Goal: Task Accomplishment & Management: Use online tool/utility

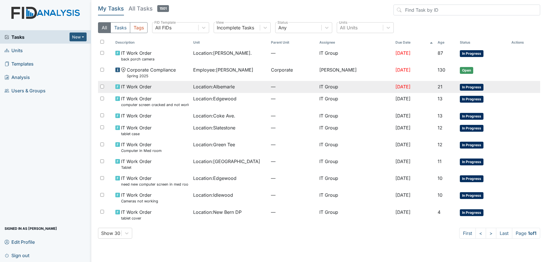
click at [175, 90] on div "IT Work Order" at bounding box center [151, 86] width 73 height 7
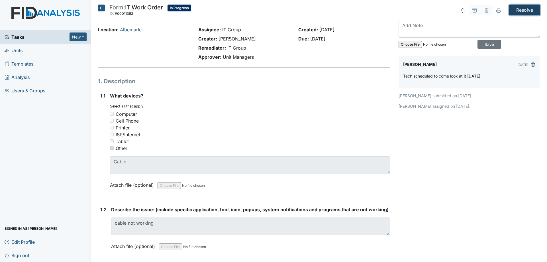
click at [515, 7] on input "Resolve" at bounding box center [524, 10] width 31 height 11
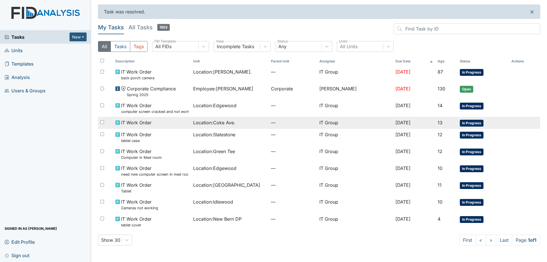
click at [263, 127] on td "Location : Coke Ave." at bounding box center [230, 123] width 78 height 12
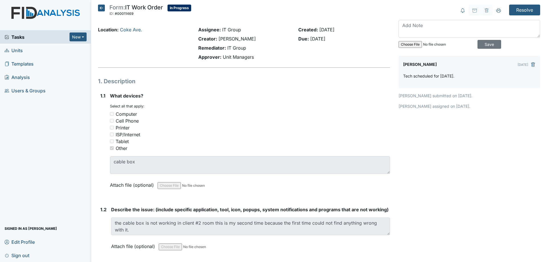
click at [103, 7] on icon at bounding box center [101, 8] width 7 height 7
